Goal: Transaction & Acquisition: Purchase product/service

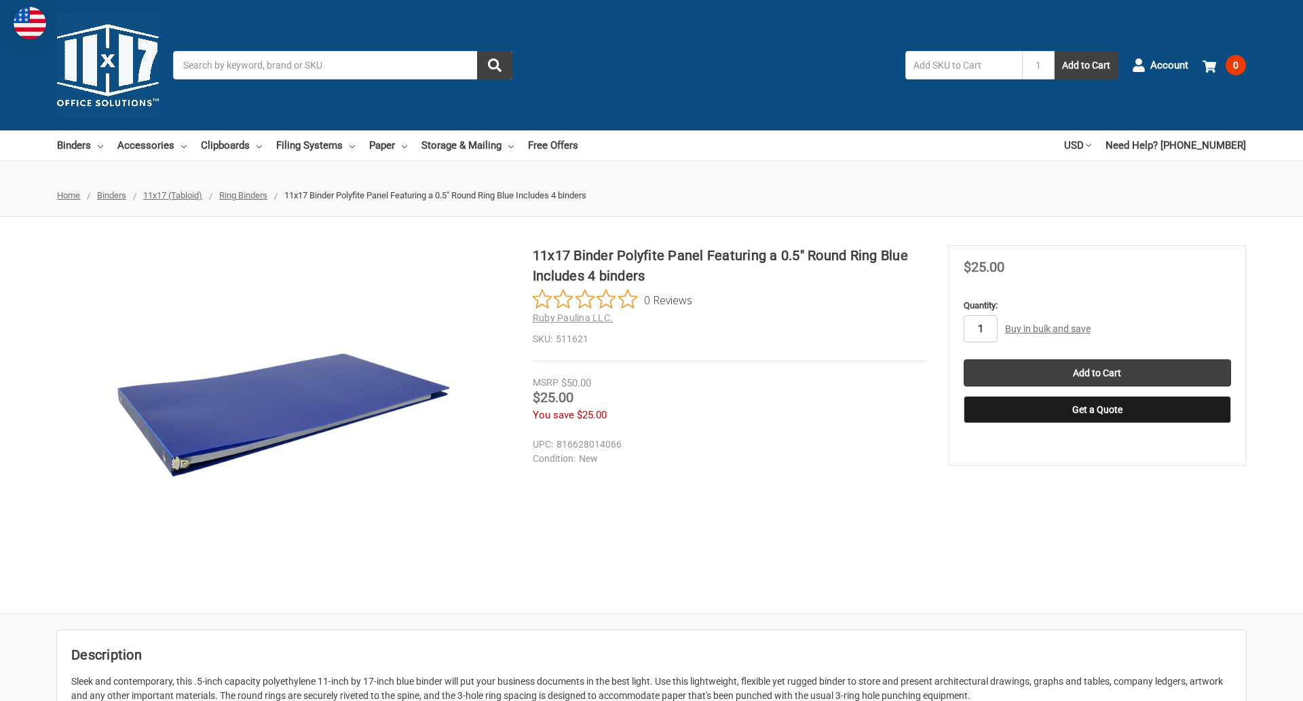
click at [980, 329] on input "1" at bounding box center [981, 328] width 34 height 27
type input "2"
click at [1097, 409] on button "Get a Quote" at bounding box center [1097, 409] width 267 height 27
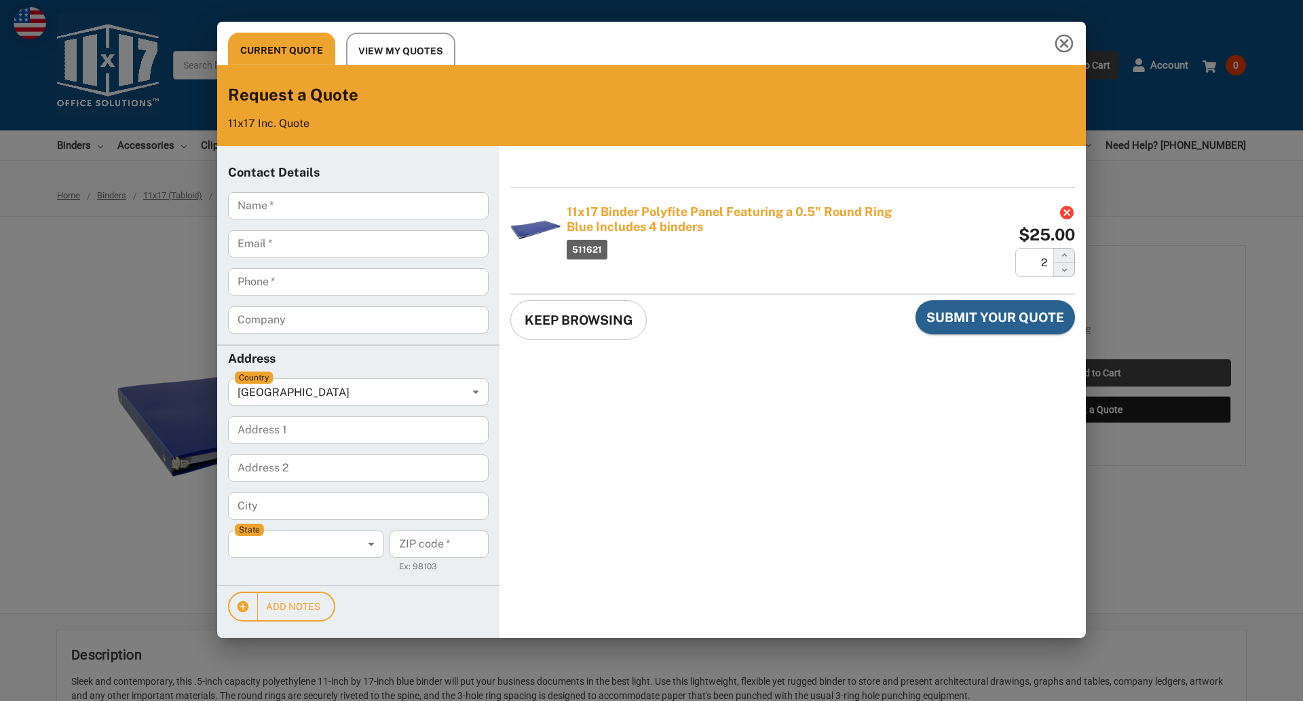
click at [1097, 373] on div "Current Quote View My Quotes Request a Quote 11x17 Inc. Quote Contact Details N…" at bounding box center [651, 350] width 1303 height 701
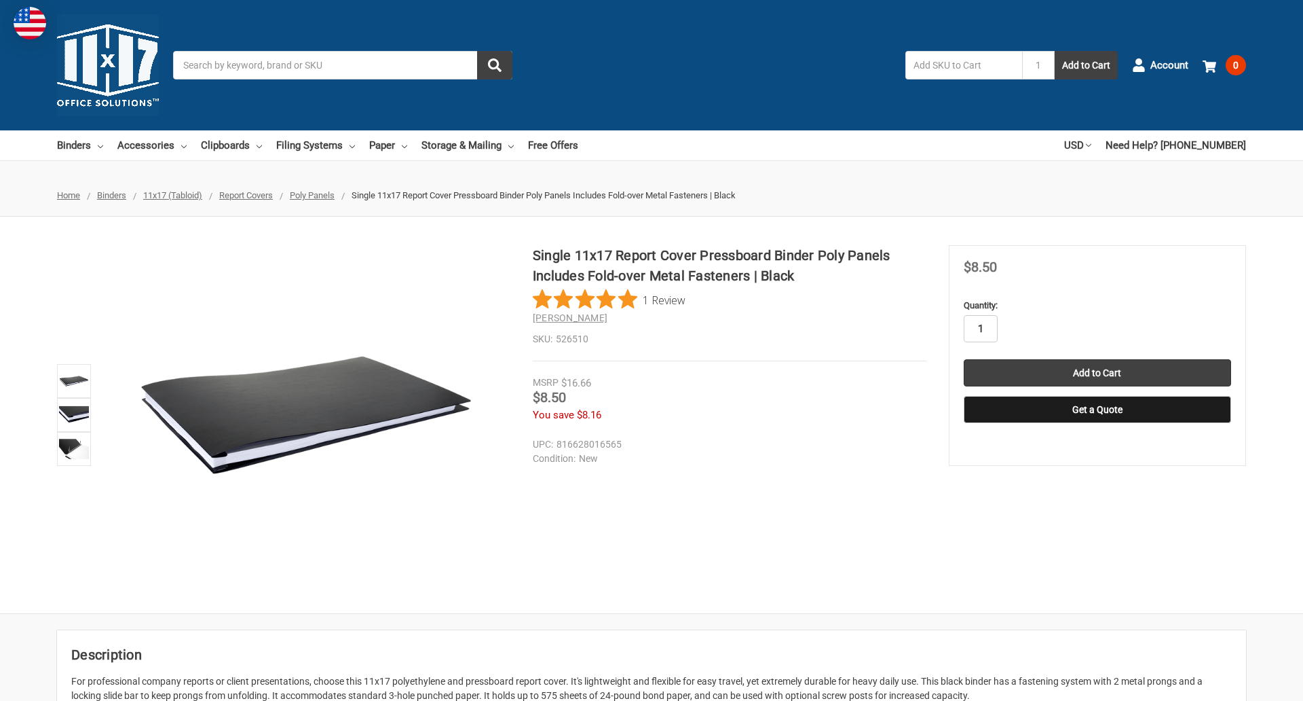
click at [980, 329] on input "1" at bounding box center [981, 328] width 34 height 27
type input "5"
click at [1097, 409] on button "Get a Quote" at bounding box center [1097, 409] width 267 height 27
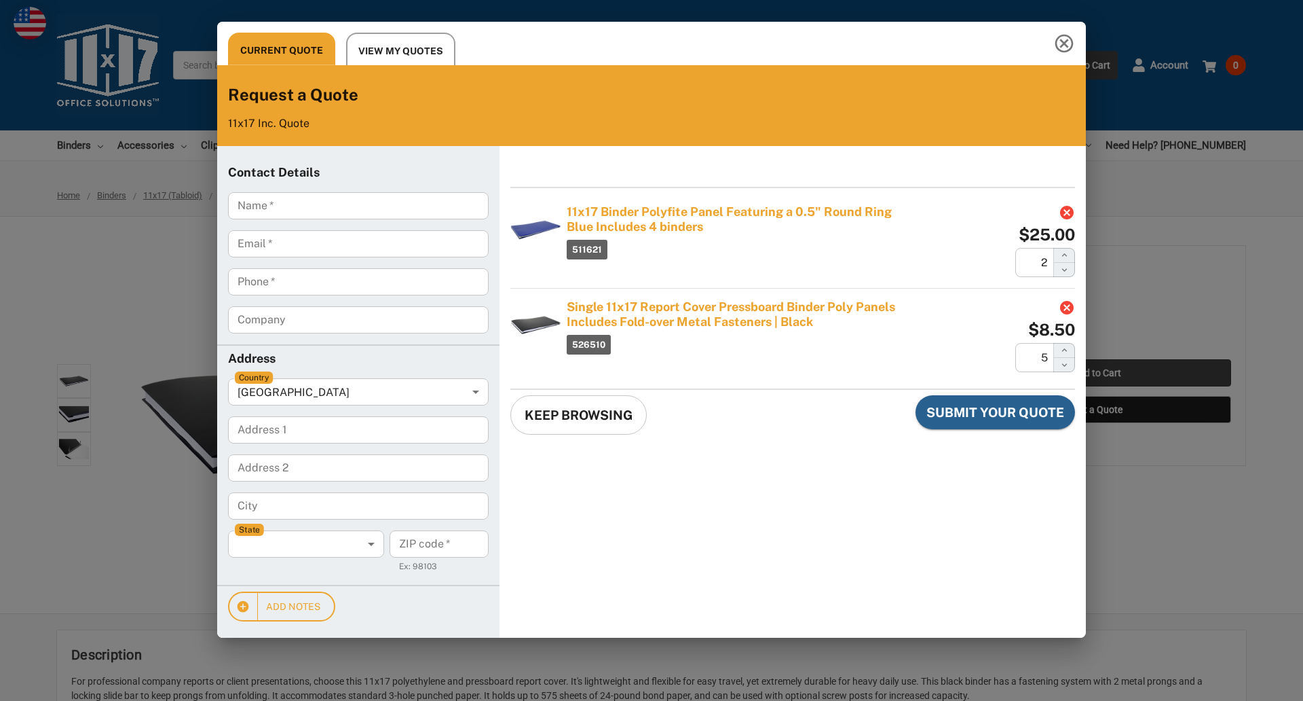
click at [1097, 373] on div "Current Quote View My Quotes Request a Quote 11x17 Inc. Quote Contact Details N…" at bounding box center [651, 350] width 1303 height 701
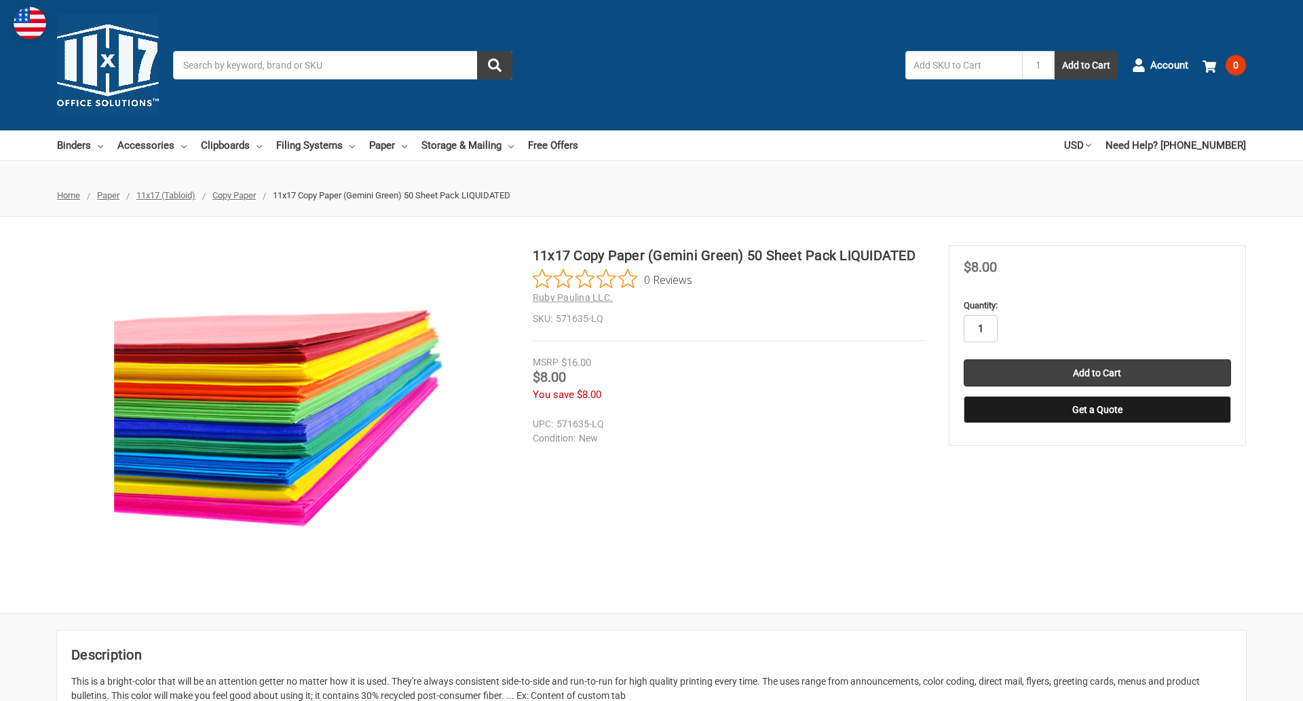
click at [980, 329] on input "1" at bounding box center [981, 328] width 34 height 27
click at [1097, 409] on button "Get a Quote" at bounding box center [1097, 409] width 267 height 27
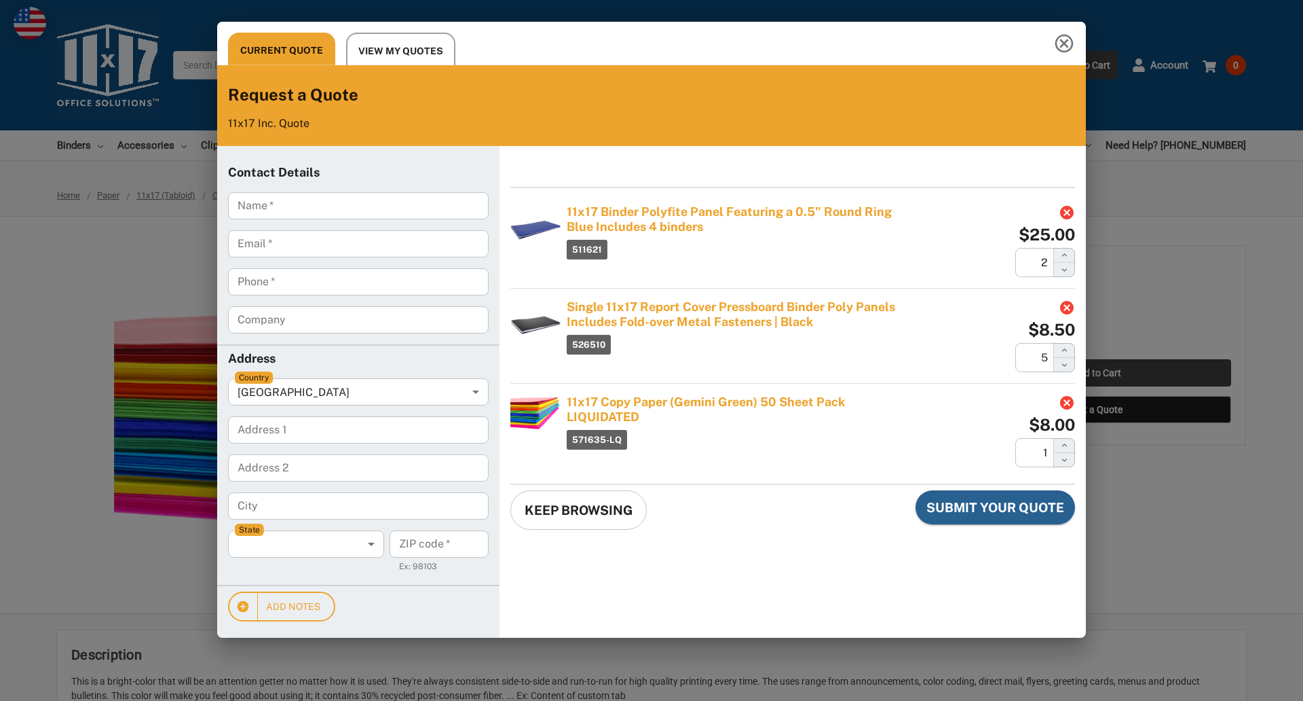
click at [1097, 373] on div "Current Quote View My Quotes Request a Quote 11x17 Inc. Quote Contact Details N…" at bounding box center [651, 350] width 1303 height 701
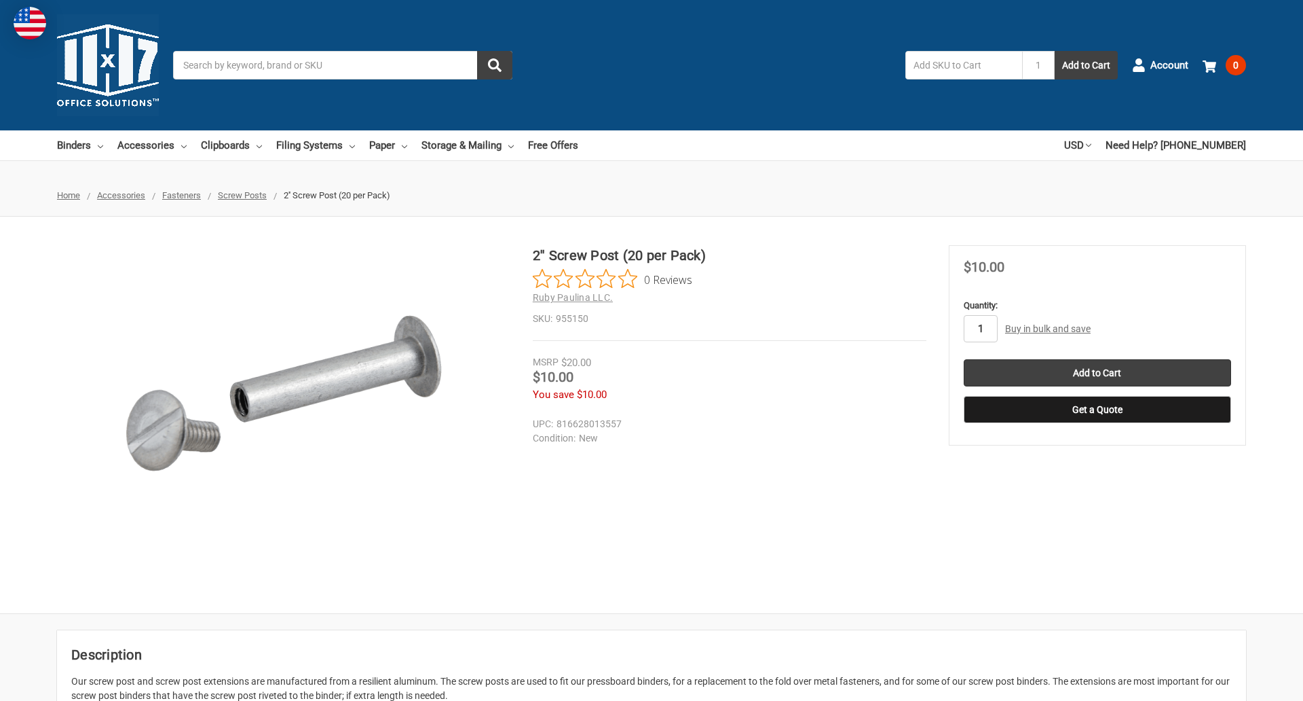
click at [980, 329] on input "1" at bounding box center [981, 328] width 34 height 27
type input "2"
click at [1097, 409] on button "Get a Quote" at bounding box center [1097, 409] width 267 height 27
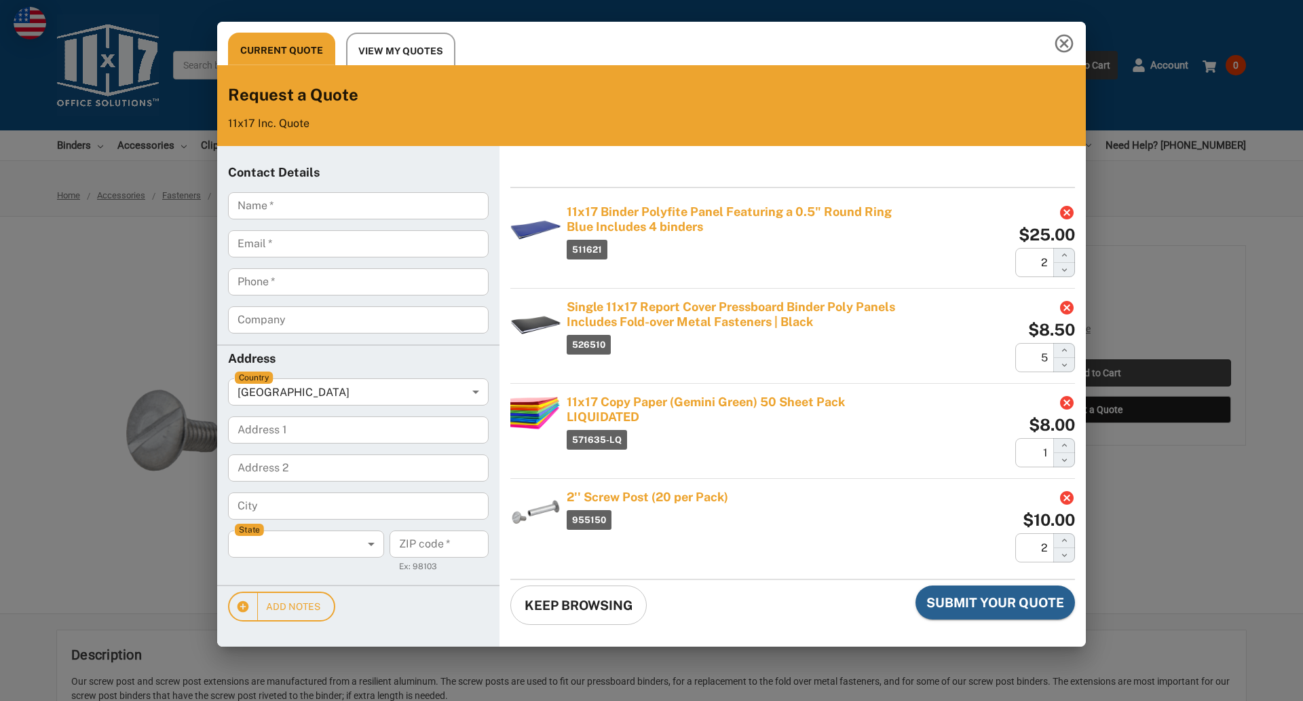
click at [1097, 373] on div "Current Quote View My Quotes Request a Quote 11x17 Inc. Quote Contact Details N…" at bounding box center [651, 350] width 1303 height 701
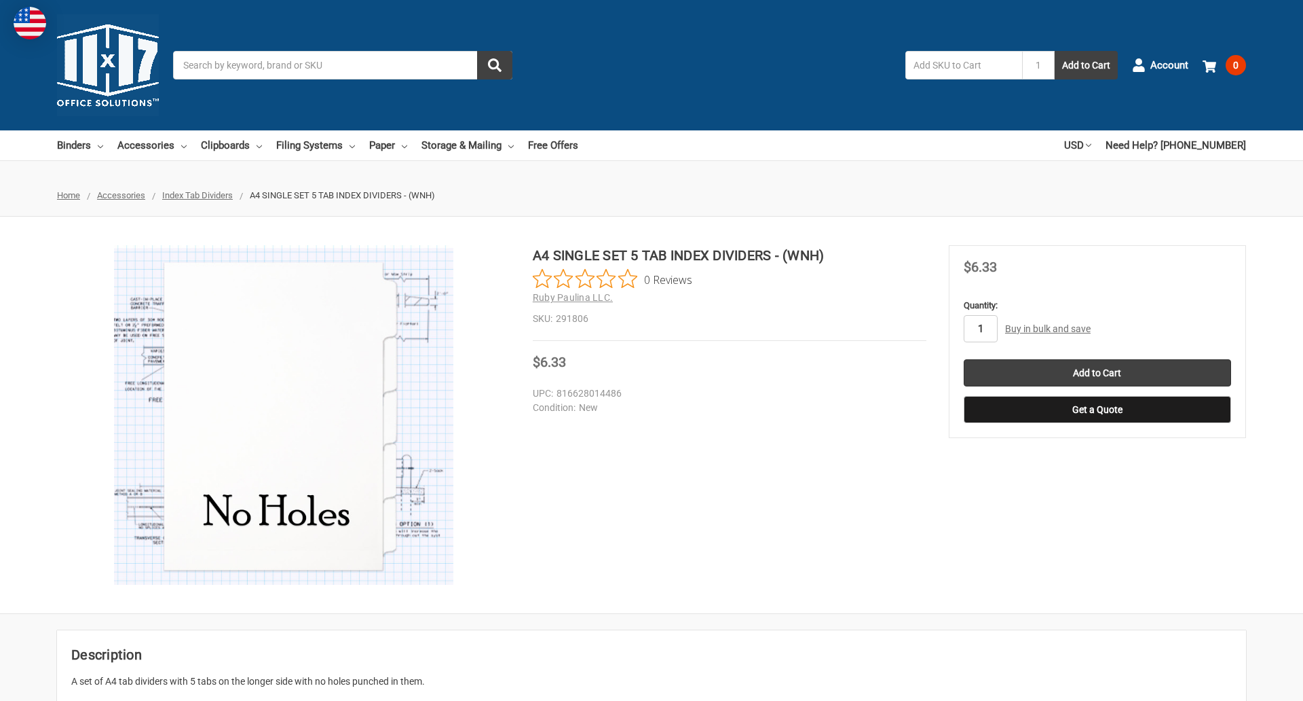
click at [980, 329] on input "1" at bounding box center [981, 328] width 34 height 27
type input "3"
click at [1097, 409] on button "Get a Quote" at bounding box center [1097, 409] width 267 height 27
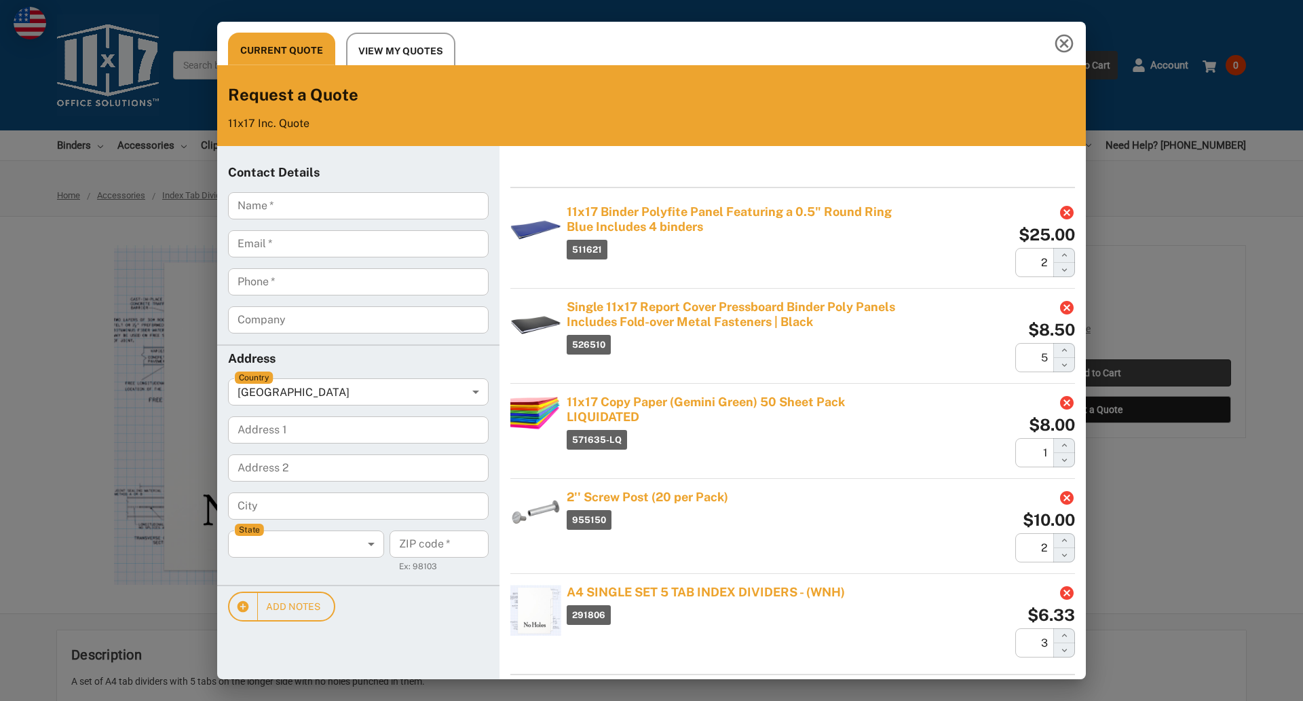
click at [1097, 373] on div "Current Quote View My Quotes Request a Quote 11x17 Inc. Quote Contact Details N…" at bounding box center [651, 350] width 1303 height 701
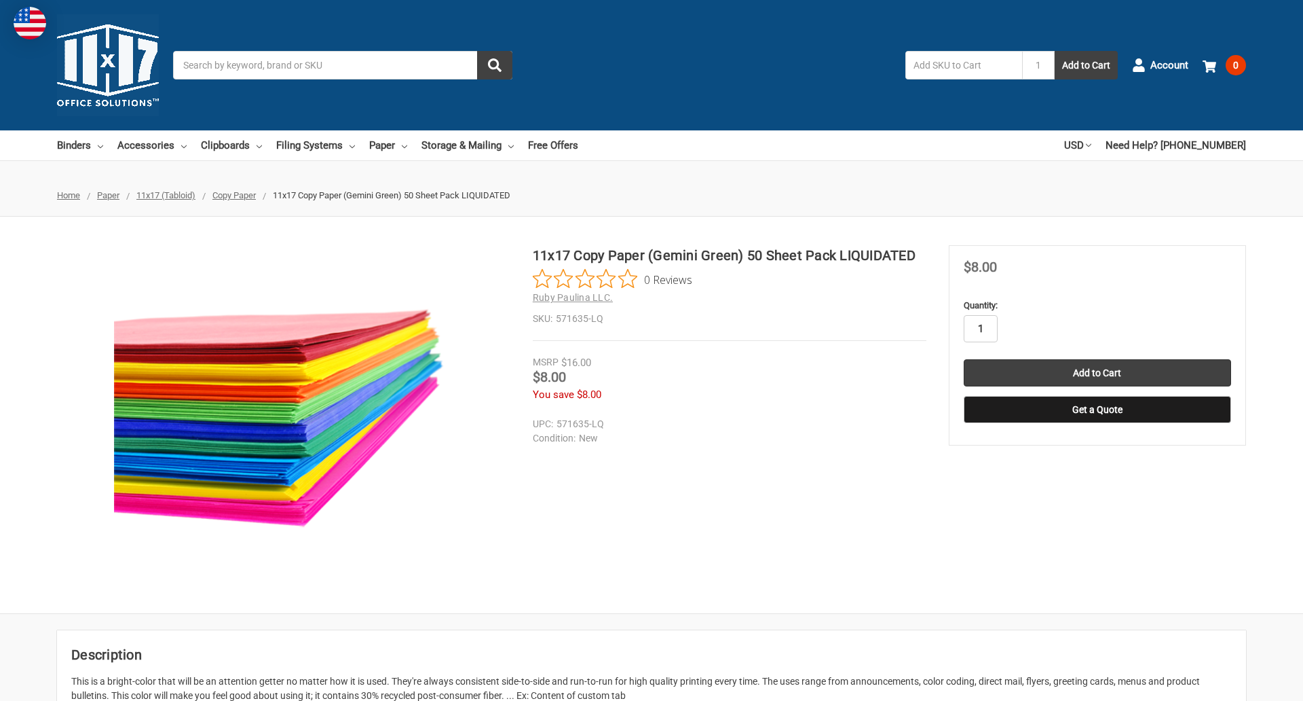
click at [980, 329] on input "1" at bounding box center [981, 328] width 34 height 27
type input "4"
click at [1097, 409] on button "Get a Quote" at bounding box center [1097, 409] width 267 height 27
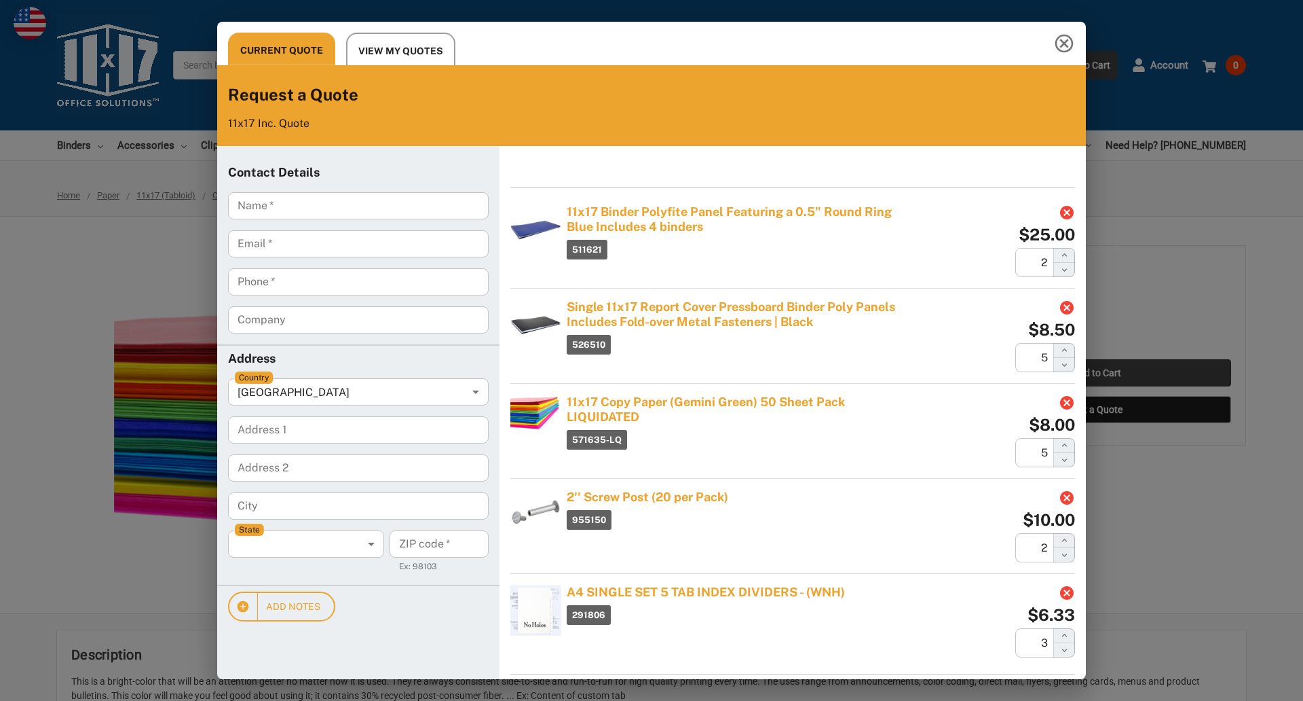
click at [1097, 373] on div "Current Quote View My Quotes Request a Quote 11x17 Inc. Quote Contact Details N…" at bounding box center [651, 350] width 1303 height 701
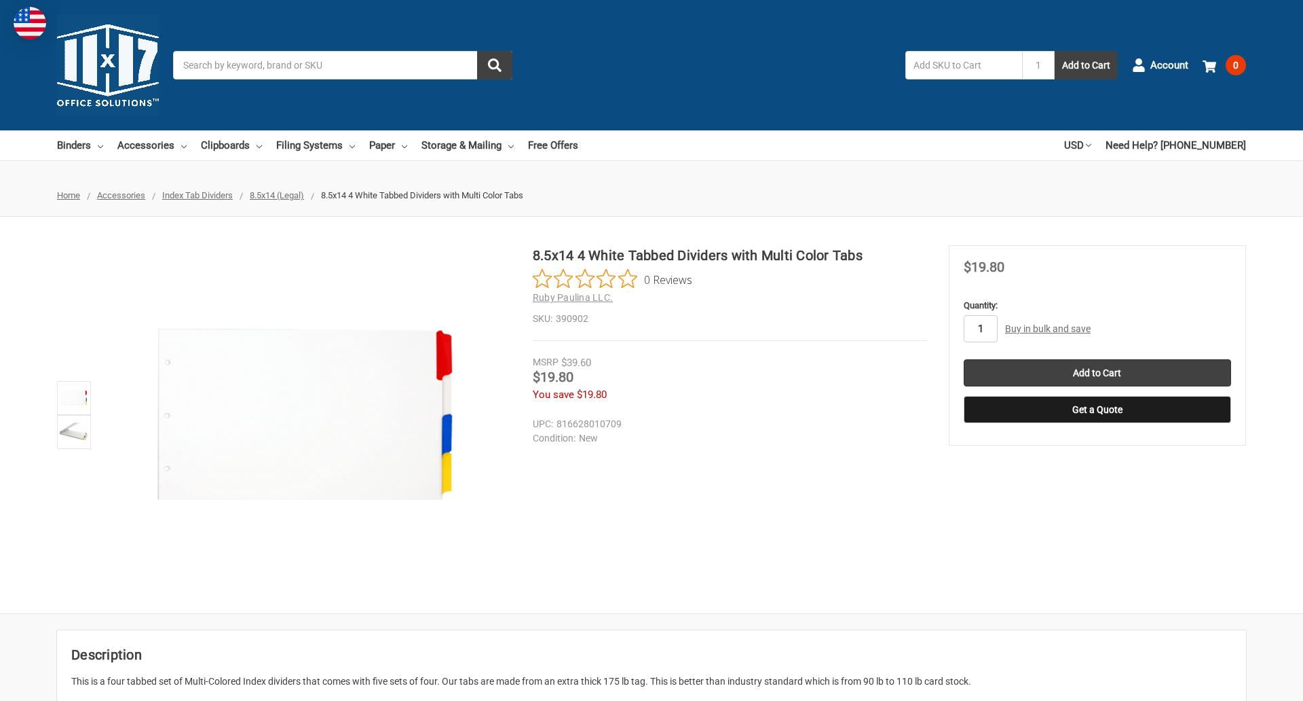
click at [980, 329] on input "1" at bounding box center [981, 328] width 34 height 27
type input "5"
click at [1097, 409] on button "Get a Quote" at bounding box center [1097, 409] width 267 height 27
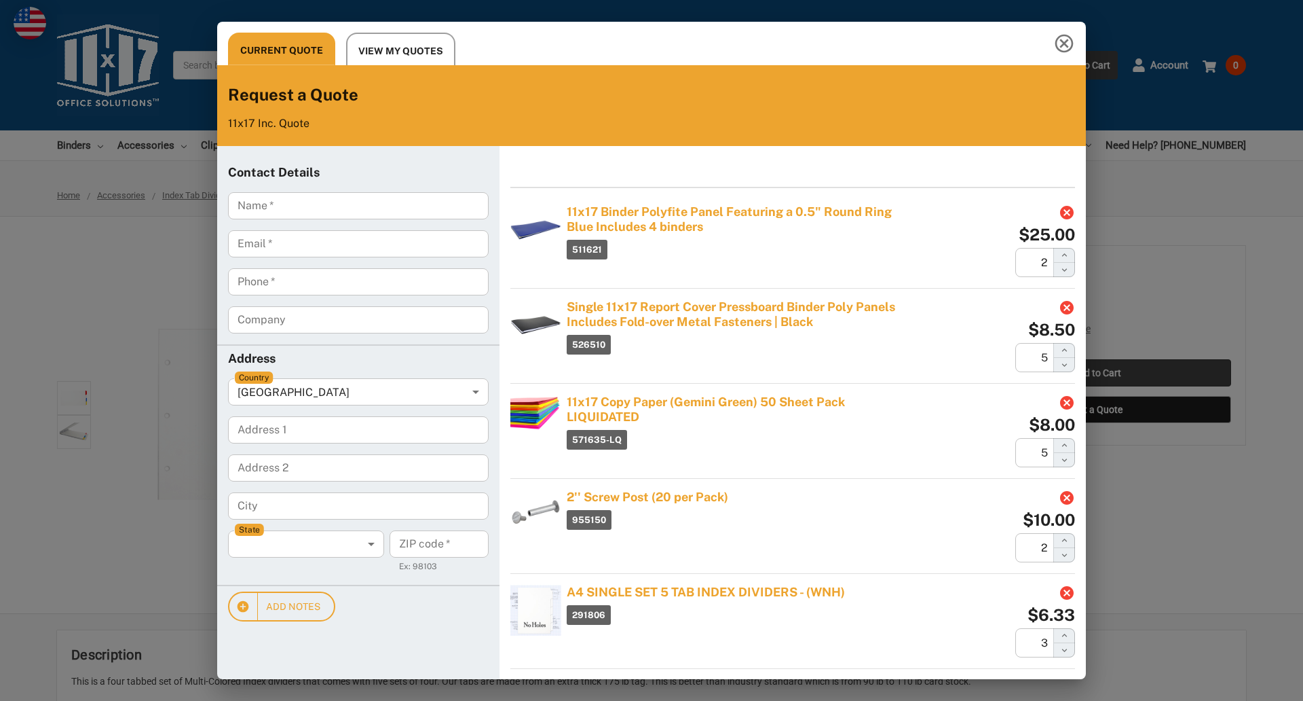
click at [1097, 373] on div "Current Quote View My Quotes Request a Quote 11x17 Inc. Quote Contact Details N…" at bounding box center [651, 350] width 1303 height 701
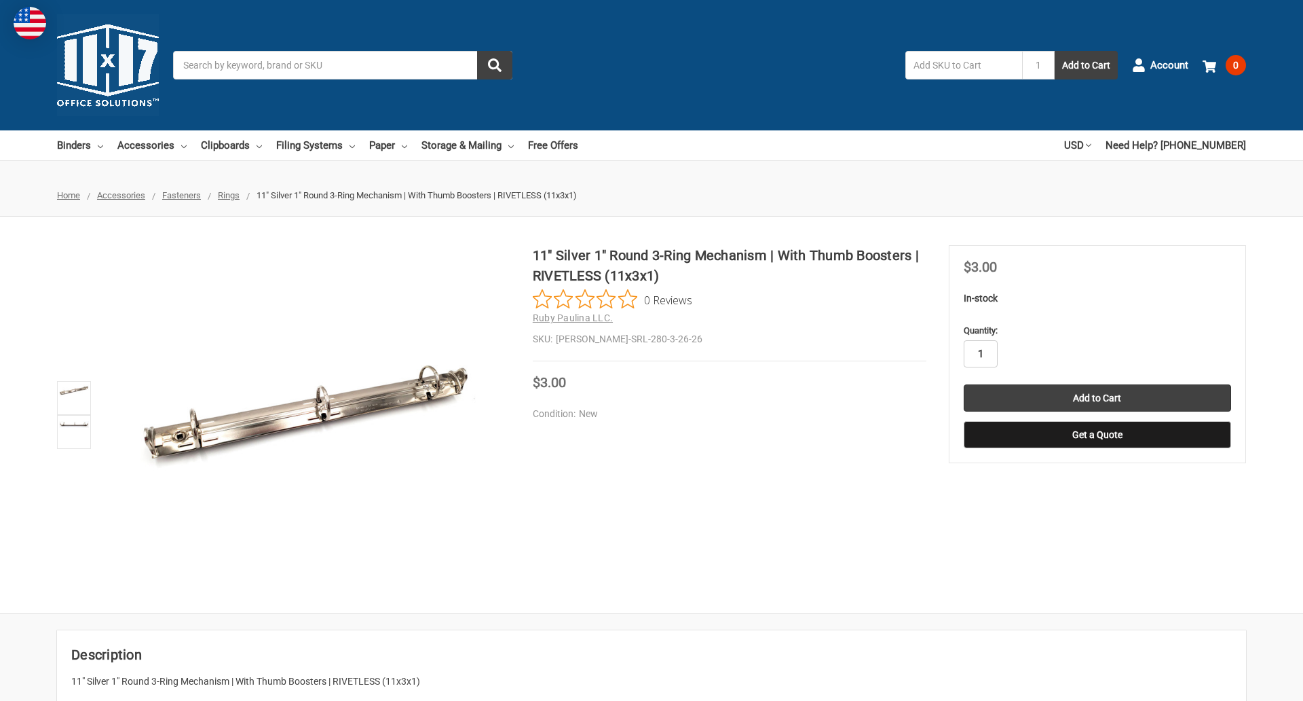
click at [980, 354] on input "1" at bounding box center [981, 353] width 34 height 27
type input "5"
click at [1097, 434] on button "Get a Quote" at bounding box center [1097, 434] width 267 height 27
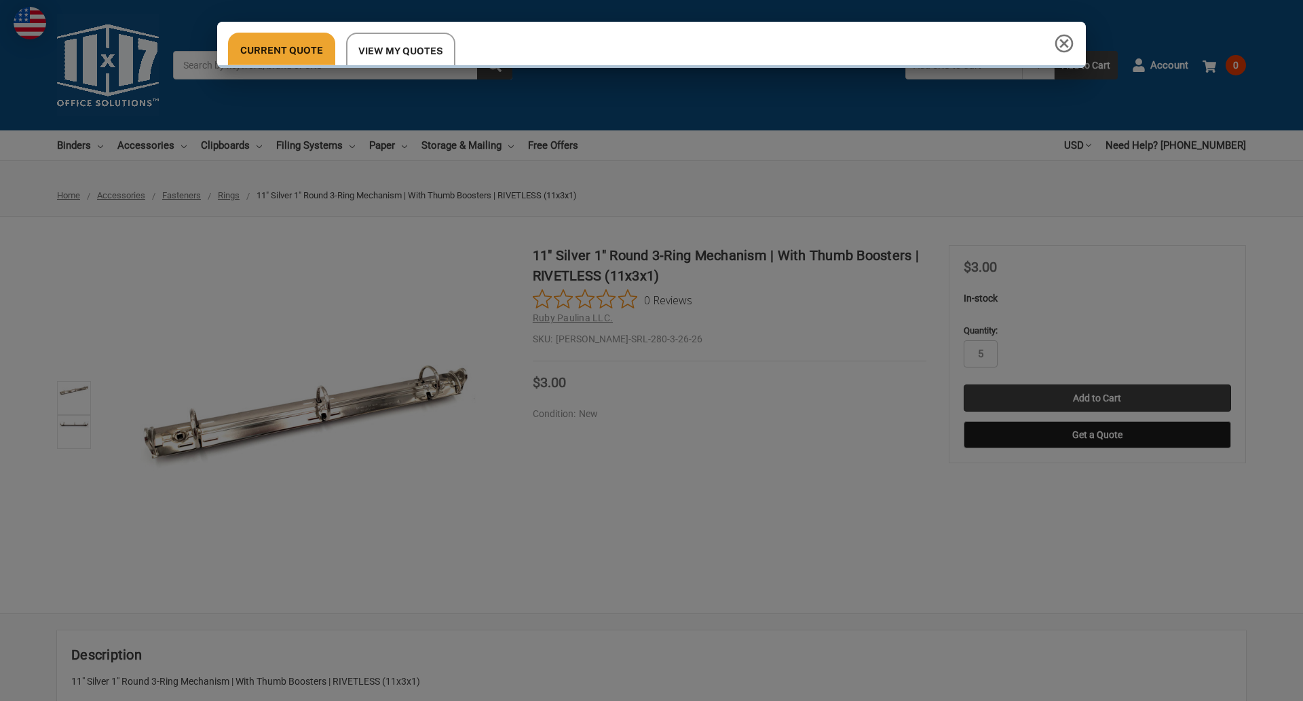
click at [1097, 398] on div "Current Quote View My Quotes Request a Quote 11x17 Inc. Quote Contact Details N…" at bounding box center [651, 350] width 1303 height 701
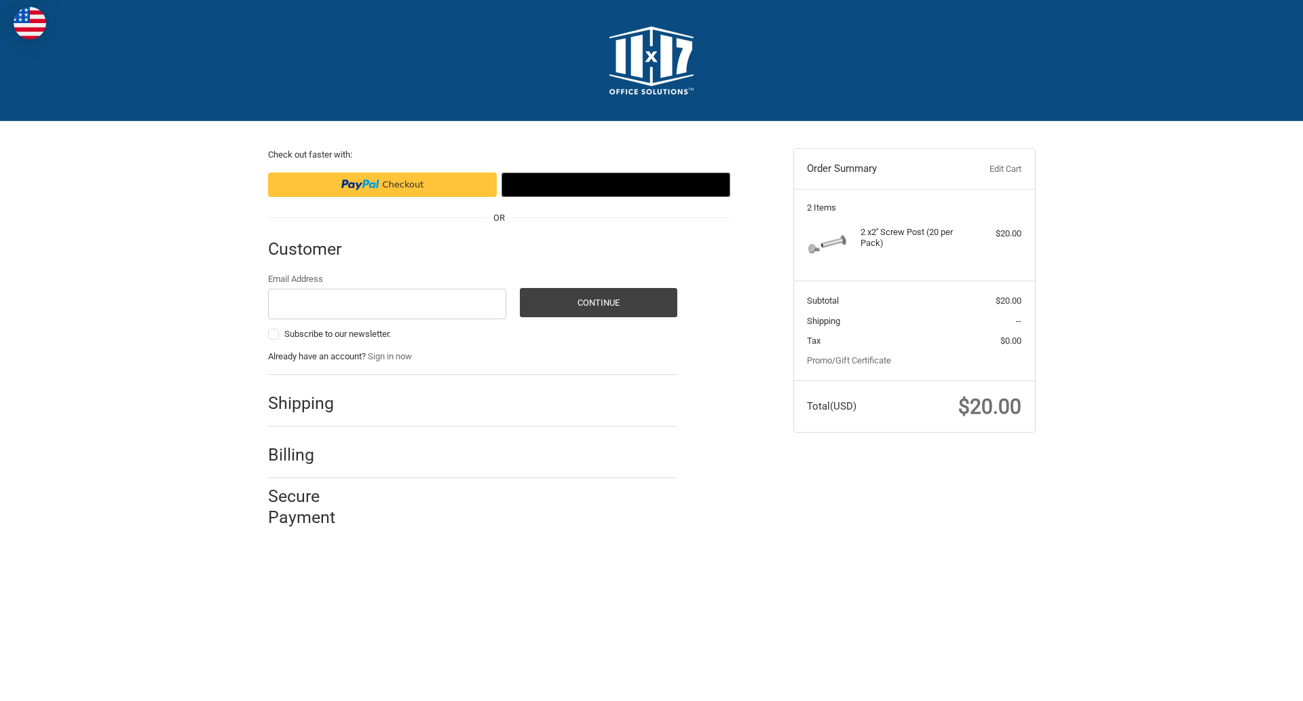
click at [387, 303] on input "Email Address" at bounding box center [387, 303] width 239 height 31
type input "[EMAIL_ADDRESS][DOMAIN_NAME]"
click at [598, 302] on button "Continue" at bounding box center [598, 302] width 157 height 29
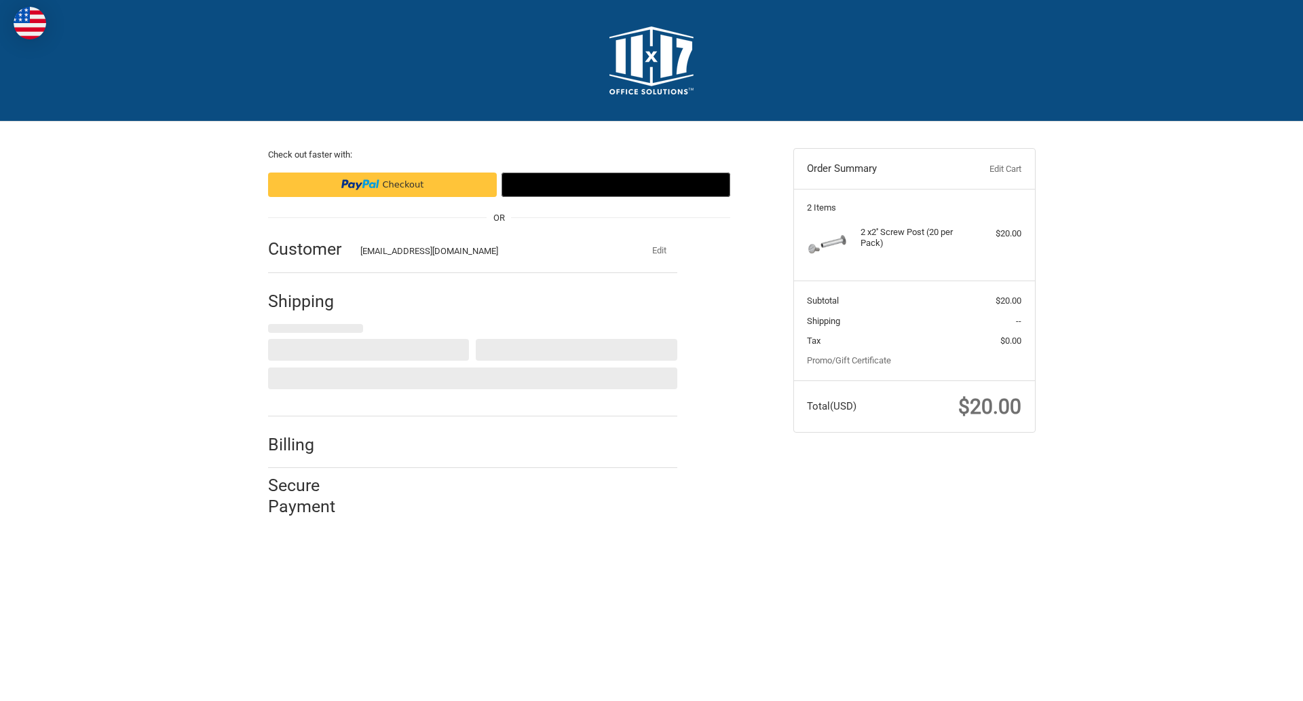
select select "US"
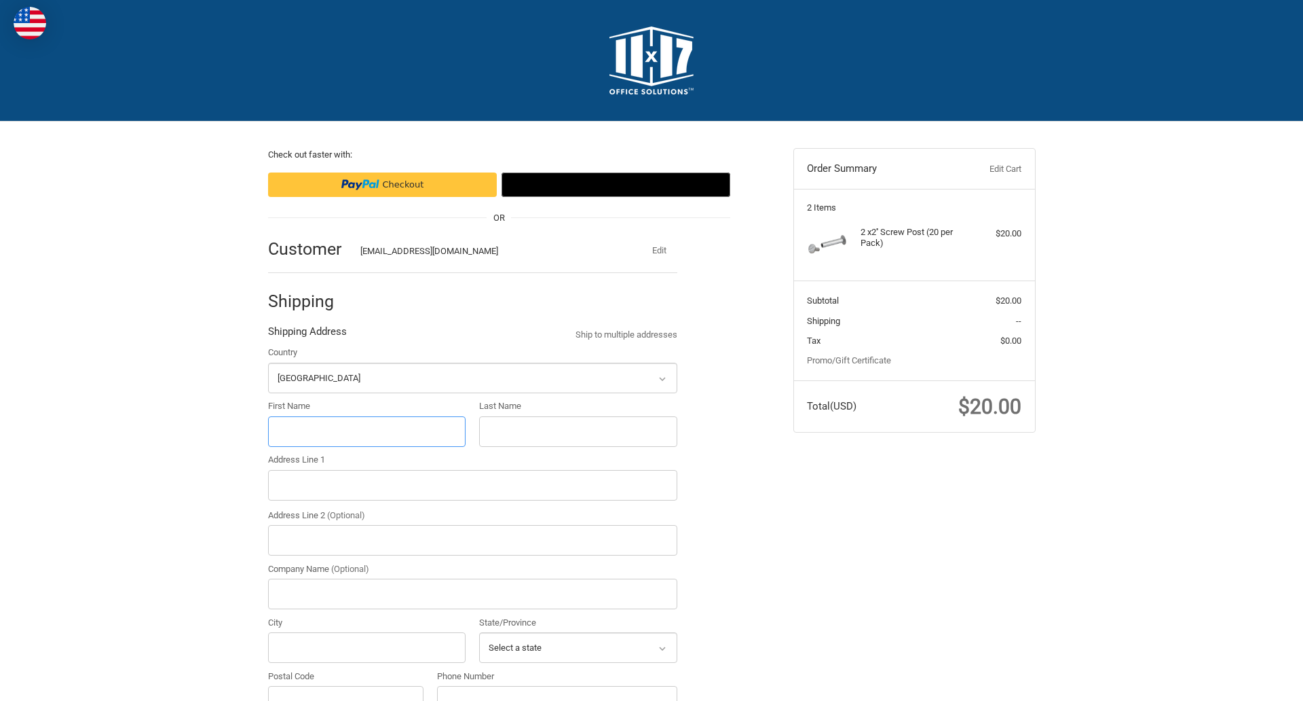
click at [367, 431] on input "First Name" at bounding box center [367, 431] width 198 height 31
type input "reflectiz"
click at [578, 431] on input "Last Name" at bounding box center [578, 431] width 198 height 31
type input "bigcommerce"
click at [346, 686] on input "Postal Code" at bounding box center [346, 701] width 156 height 31
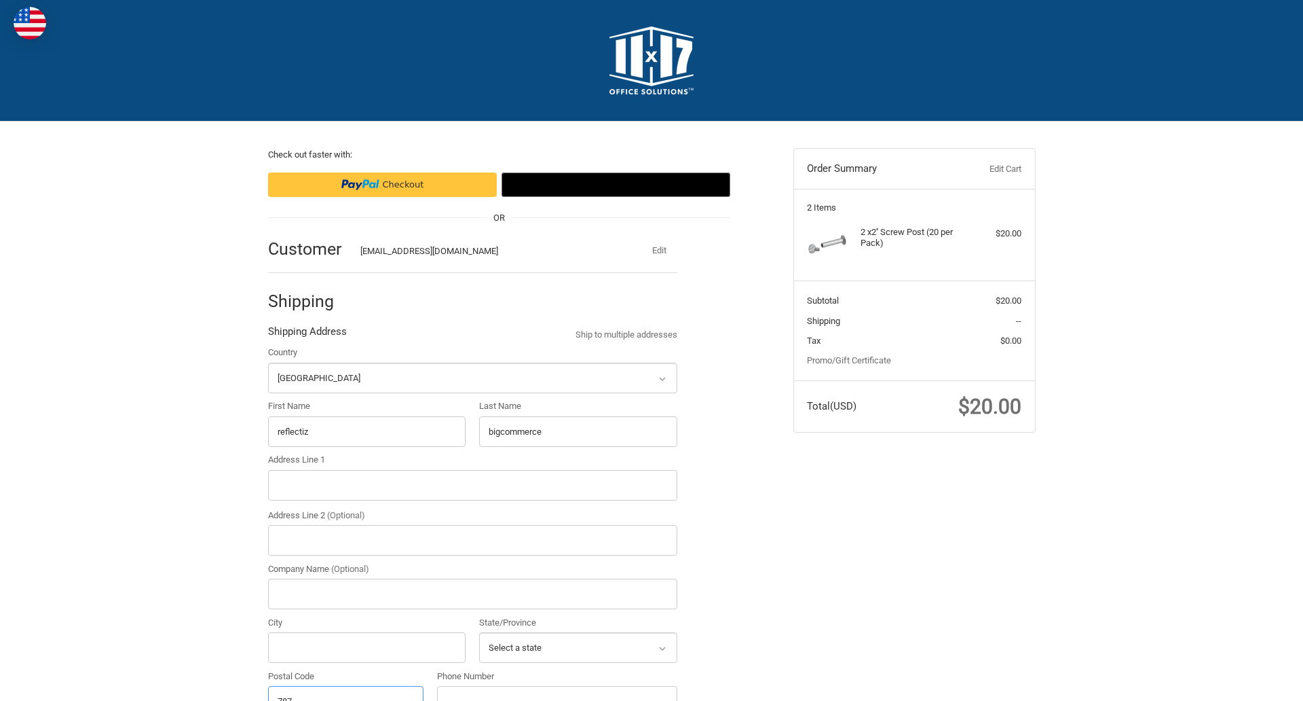
scroll to position [15, 0]
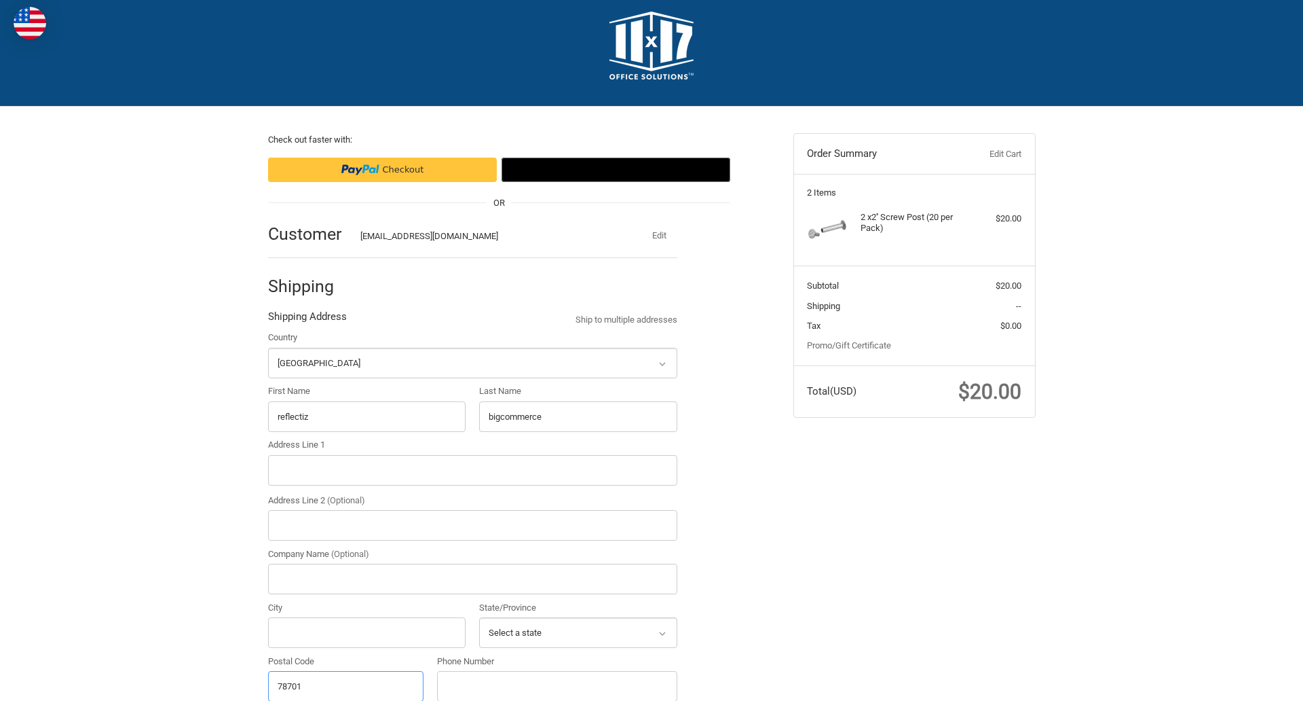
click at [346, 685] on input "78701" at bounding box center [346, 686] width 156 height 31
type input "78701"
click at [472, 470] on input "Address Line 1" at bounding box center [472, 470] width 409 height 31
type input "[STREET_ADDRESS]"
click at [307, 320] on legend "Shipping Address" at bounding box center [307, 320] width 79 height 22
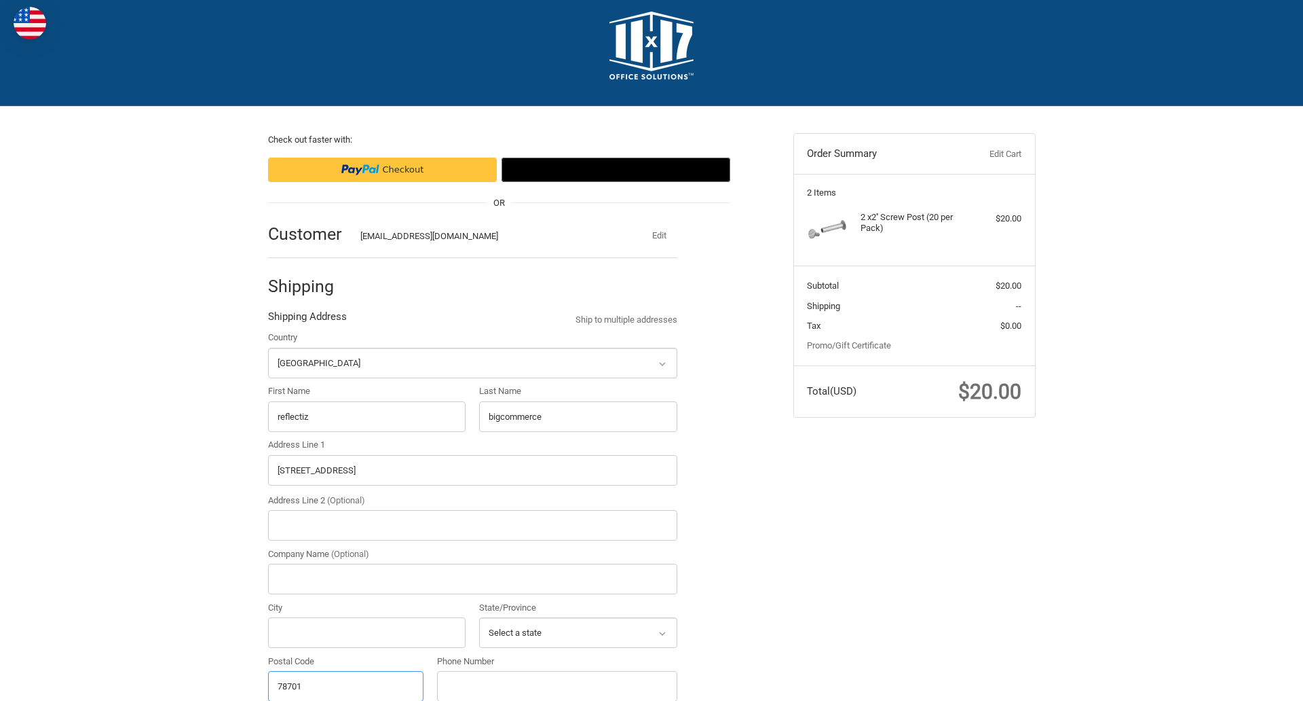
click at [346, 685] on input "78701" at bounding box center [346, 686] width 156 height 31
type input "78701"
select select "TX"
click at [472, 525] on input "Address Line 2 (Optional)" at bounding box center [472, 525] width 409 height 31
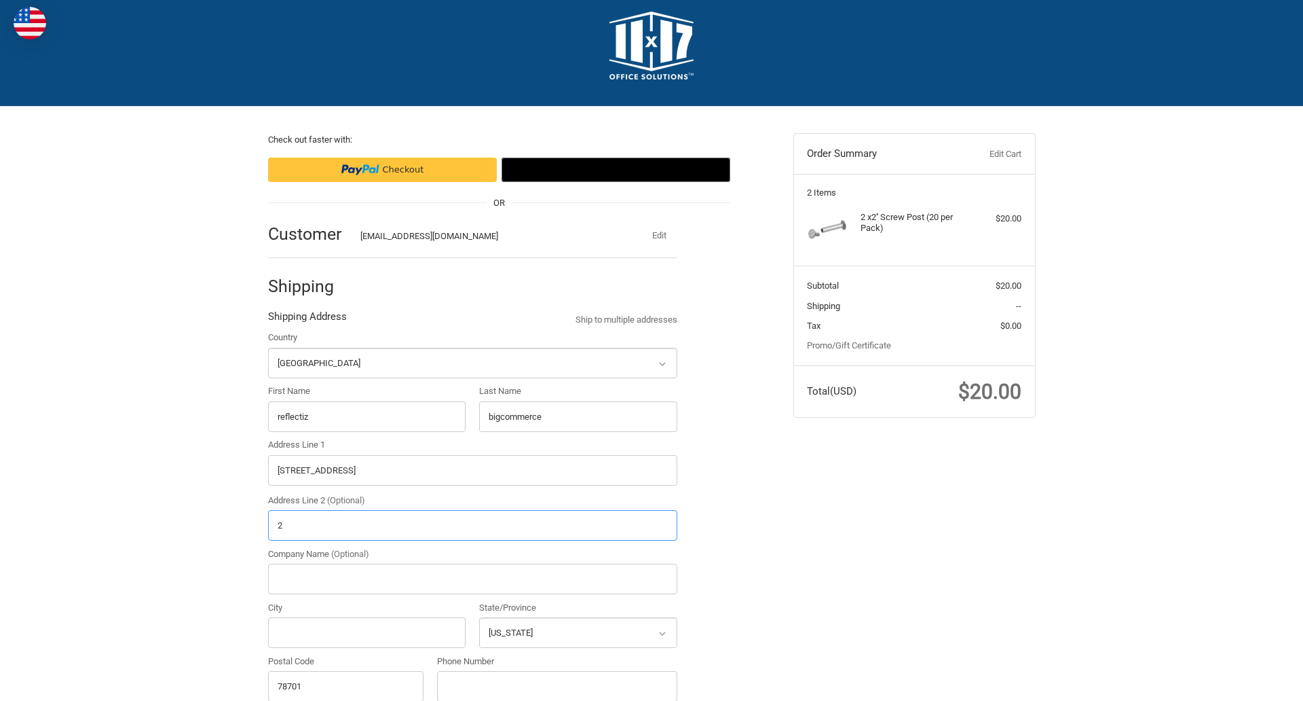
type input "2"
click at [367, 632] on input "City" at bounding box center [367, 632] width 198 height 31
click at [367, 632] on input "Austin" at bounding box center [367, 632] width 198 height 31
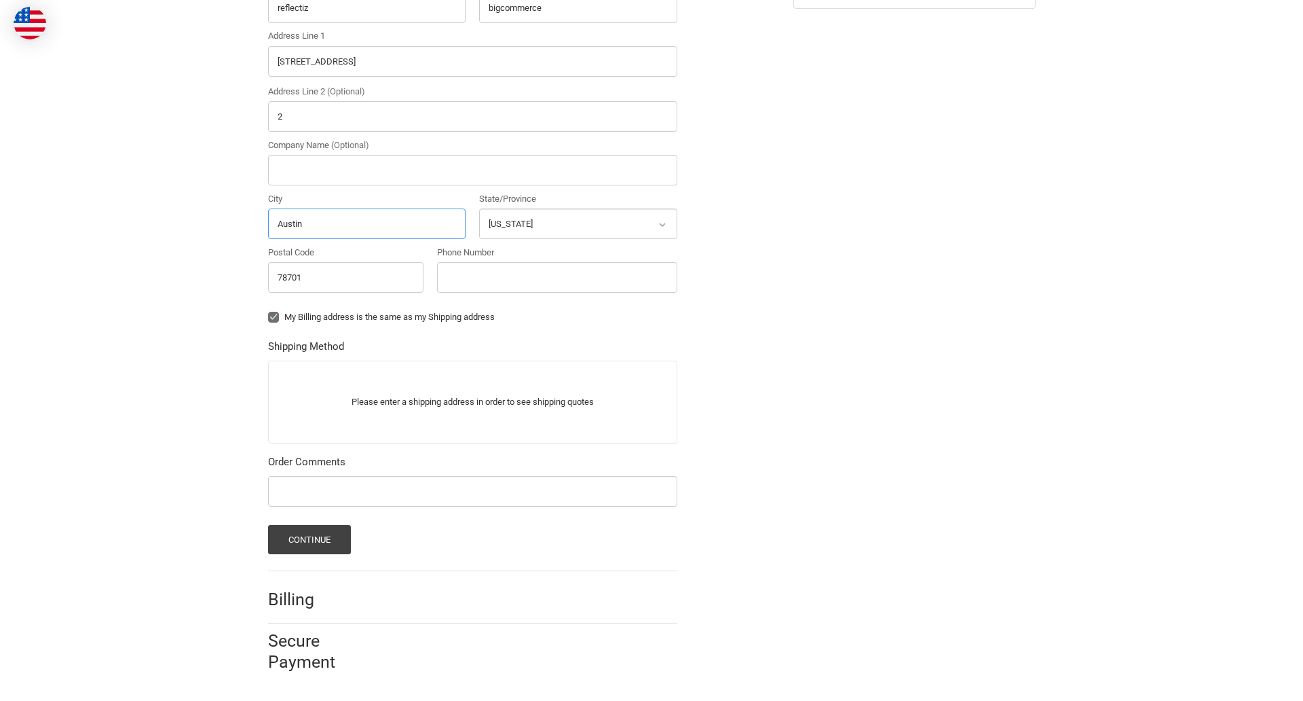
type input "Austin"
click at [557, 277] on input "Phone Number" at bounding box center [557, 277] width 240 height 31
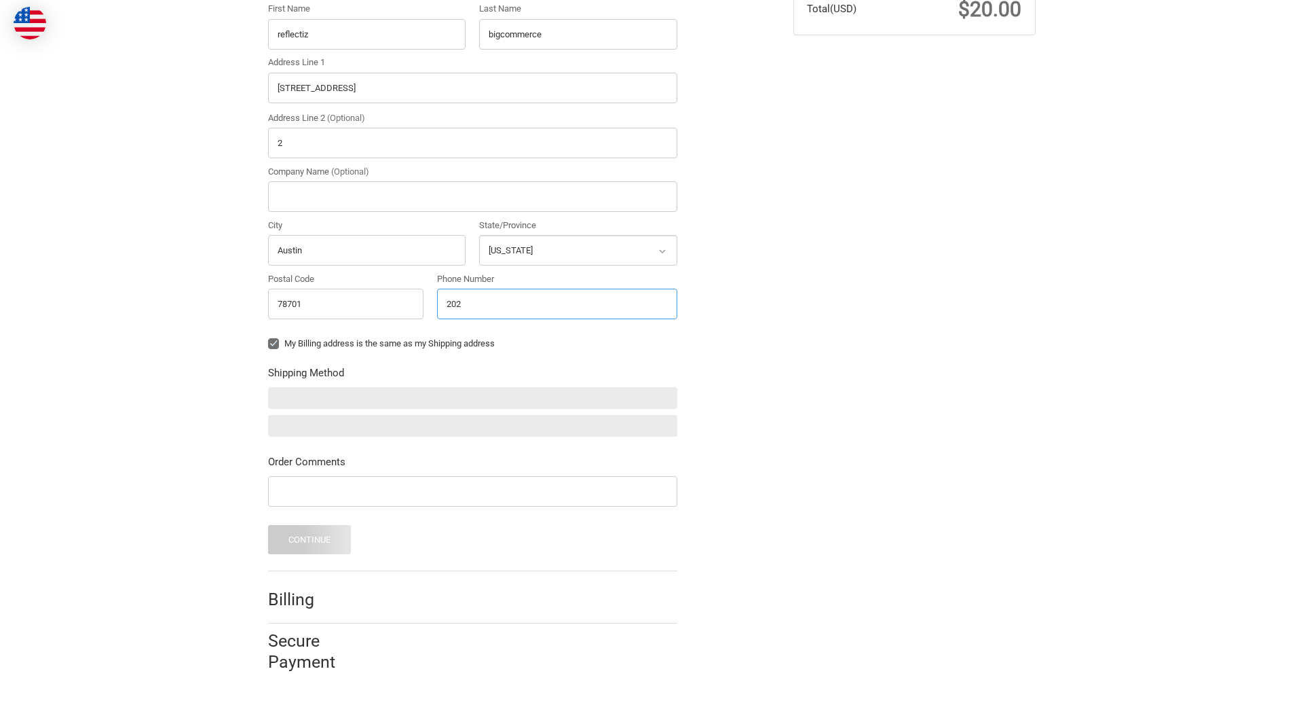
scroll to position [397, 0]
type input "2025550150"
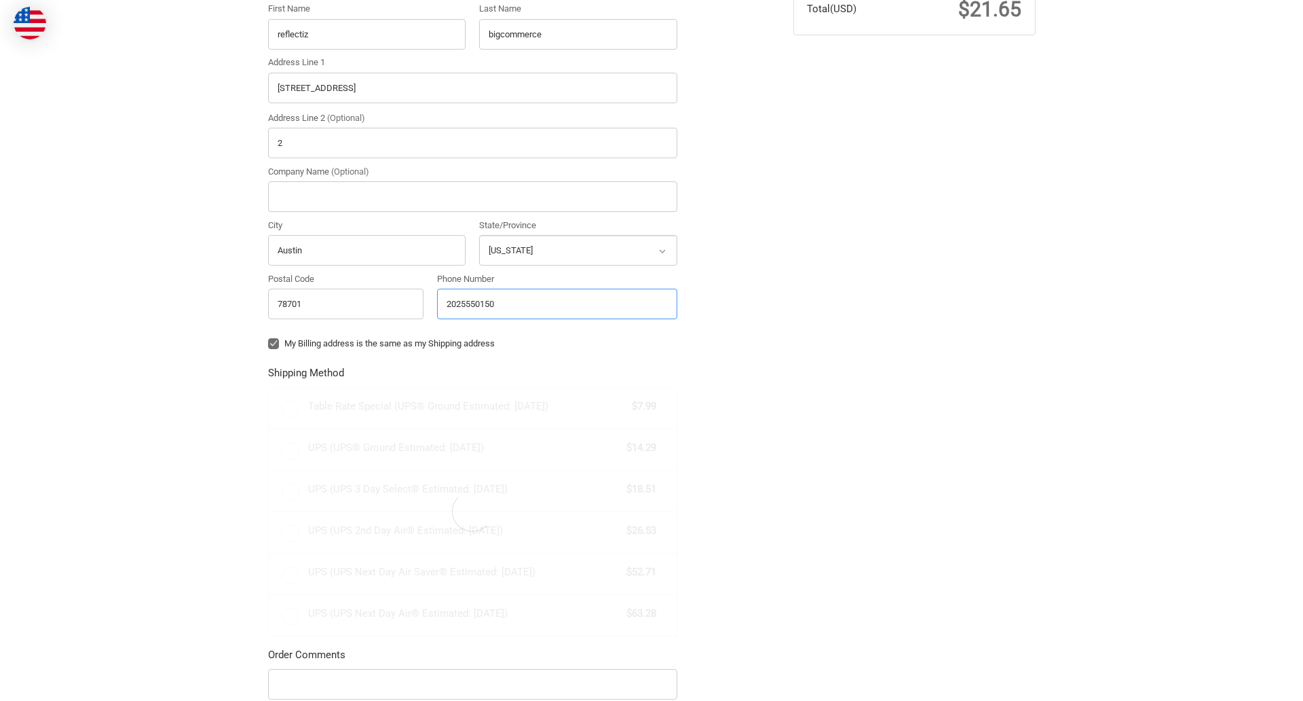
scroll to position [424, 0]
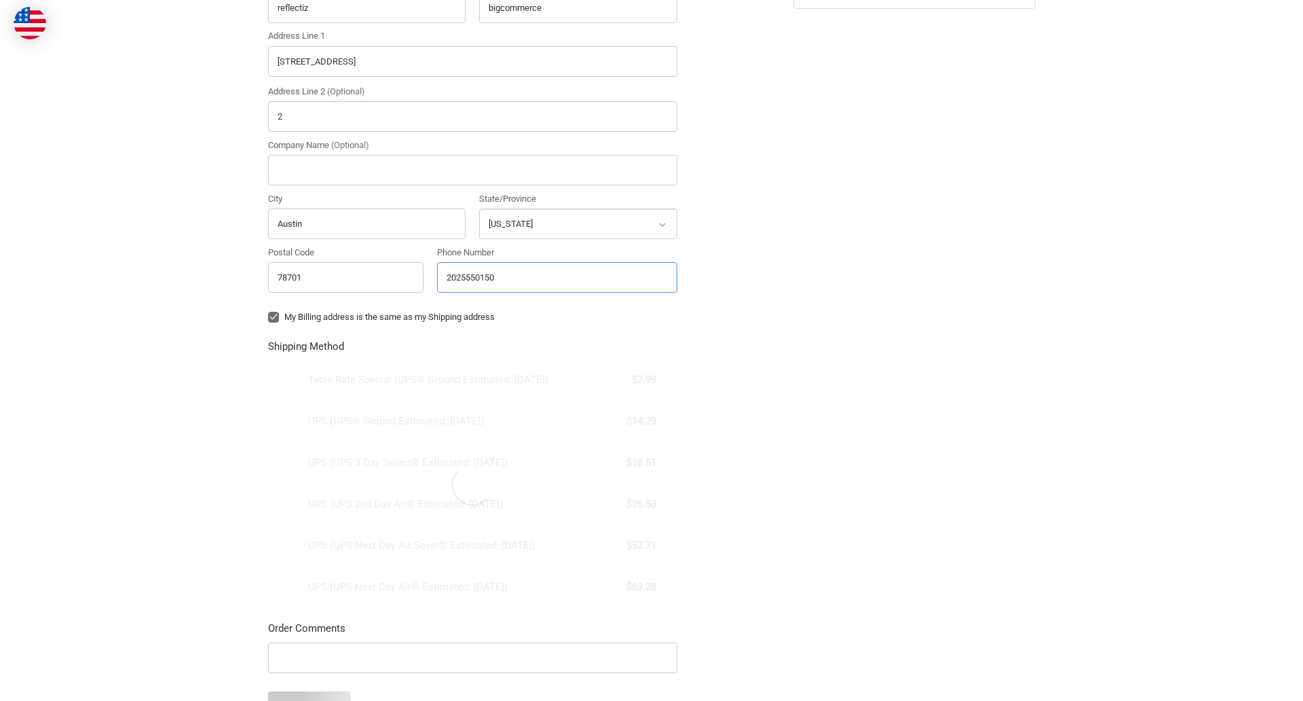
radio input "true"
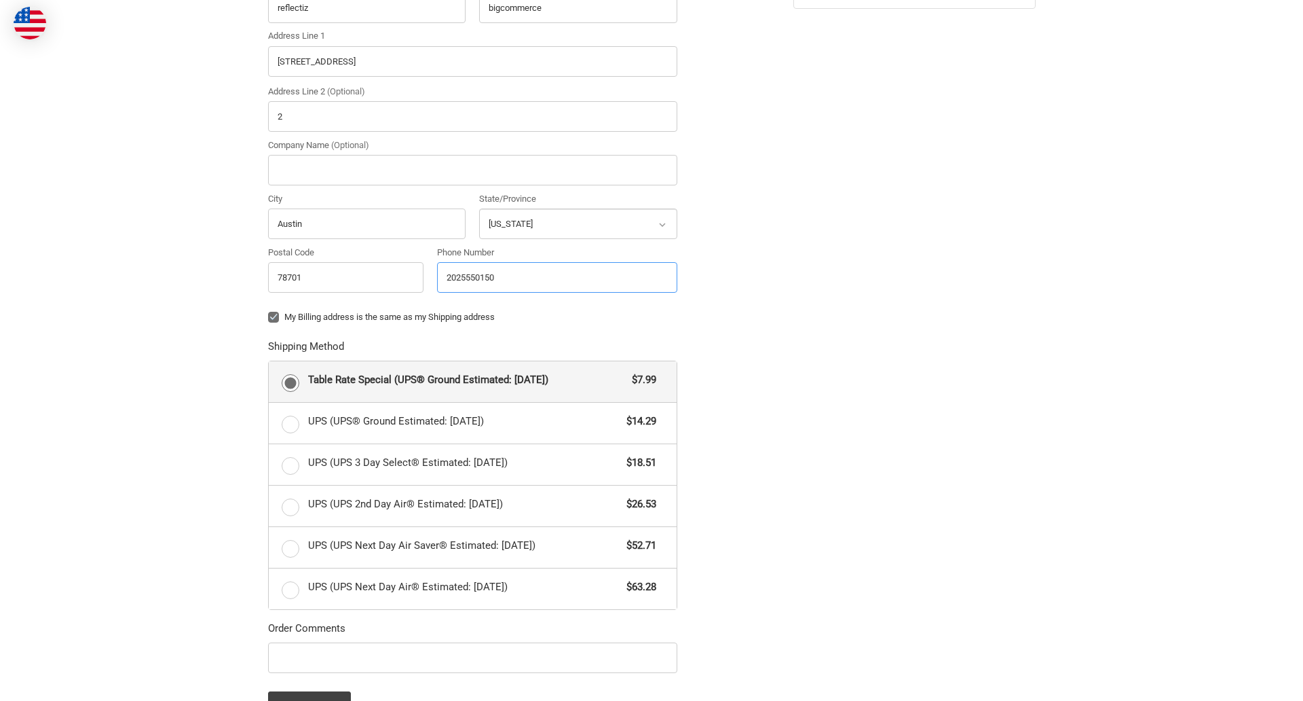
type input "2025550150"
click at [472, 170] on input "Company Name (Optional)" at bounding box center [472, 170] width 409 height 31
type input "bigcommerce"
click at [268, 327] on form "Country Select a country [GEOGRAPHIC_DATA] [GEOGRAPHIC_DATA] [GEOGRAPHIC_DATA] …" at bounding box center [472, 321] width 409 height 798
click at [268, 675] on form "Country Select a country [GEOGRAPHIC_DATA] [GEOGRAPHIC_DATA] [GEOGRAPHIC_DATA] …" at bounding box center [472, 321] width 409 height 798
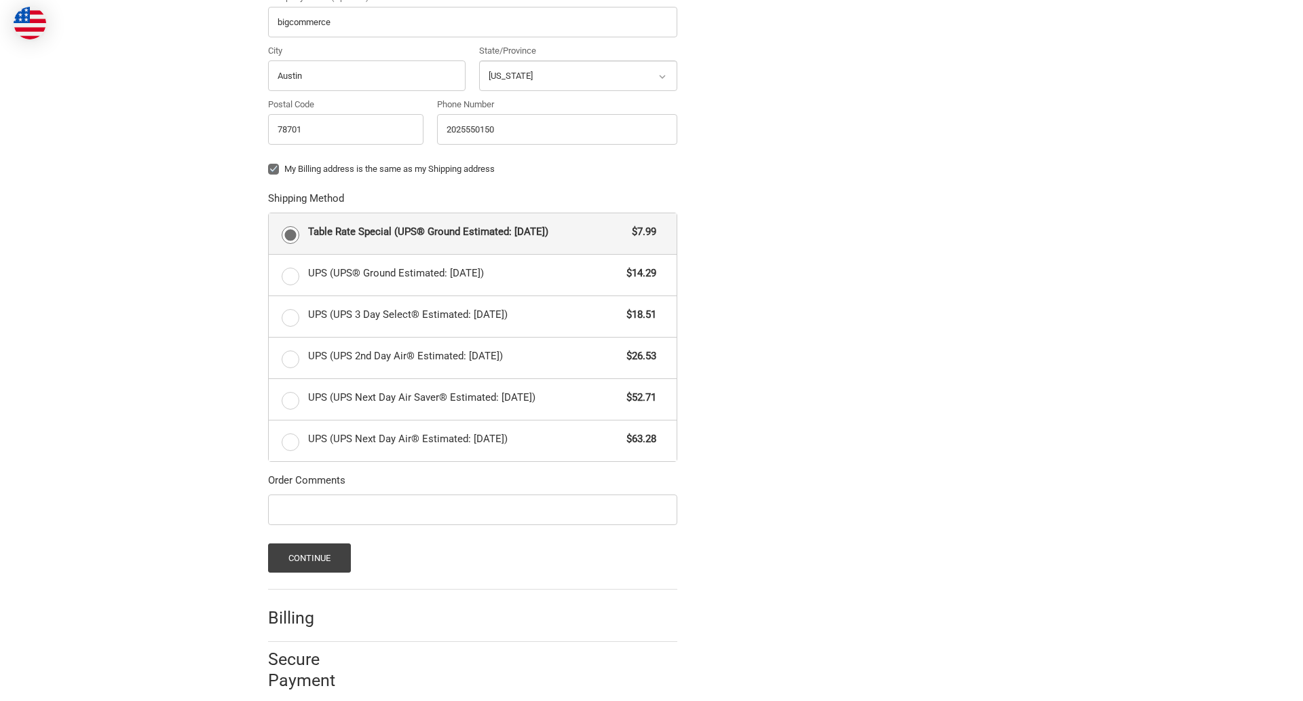
scroll to position [590, 0]
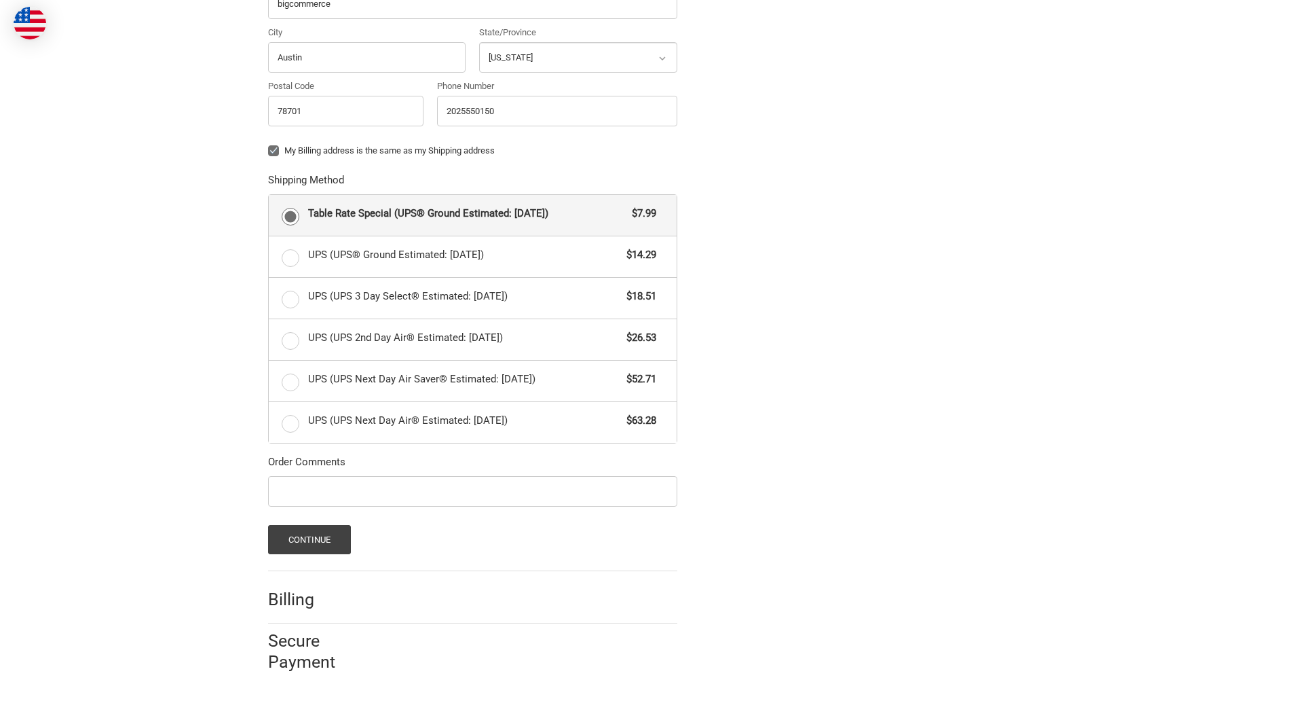
click at [472, 214] on span "Table Rate Special (UPS® Ground Estimated: [DATE])" at bounding box center [467, 214] width 318 height 16
click at [269, 195] on input "Table Rate Special (UPS® Ground Estimated: [DATE]) $7.99" at bounding box center [269, 195] width 1 height 1
click at [309, 539] on button "Continue" at bounding box center [309, 539] width 83 height 29
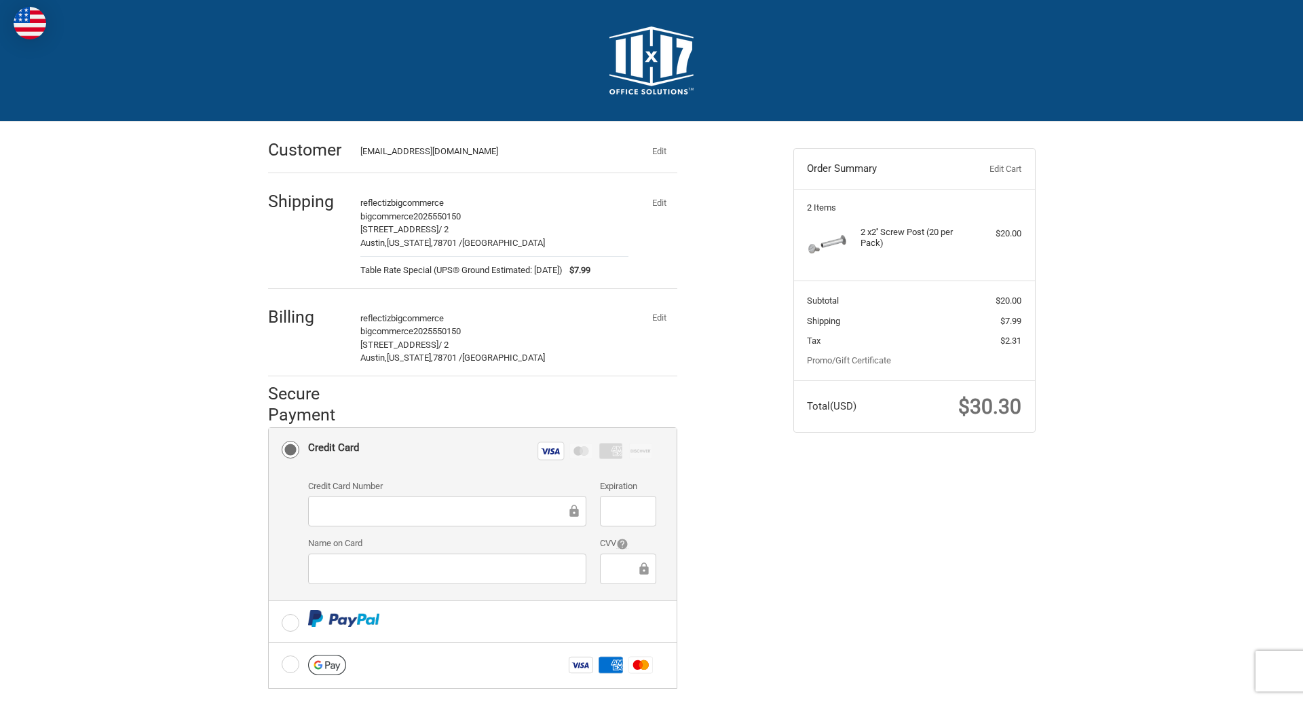
scroll to position [176, 0]
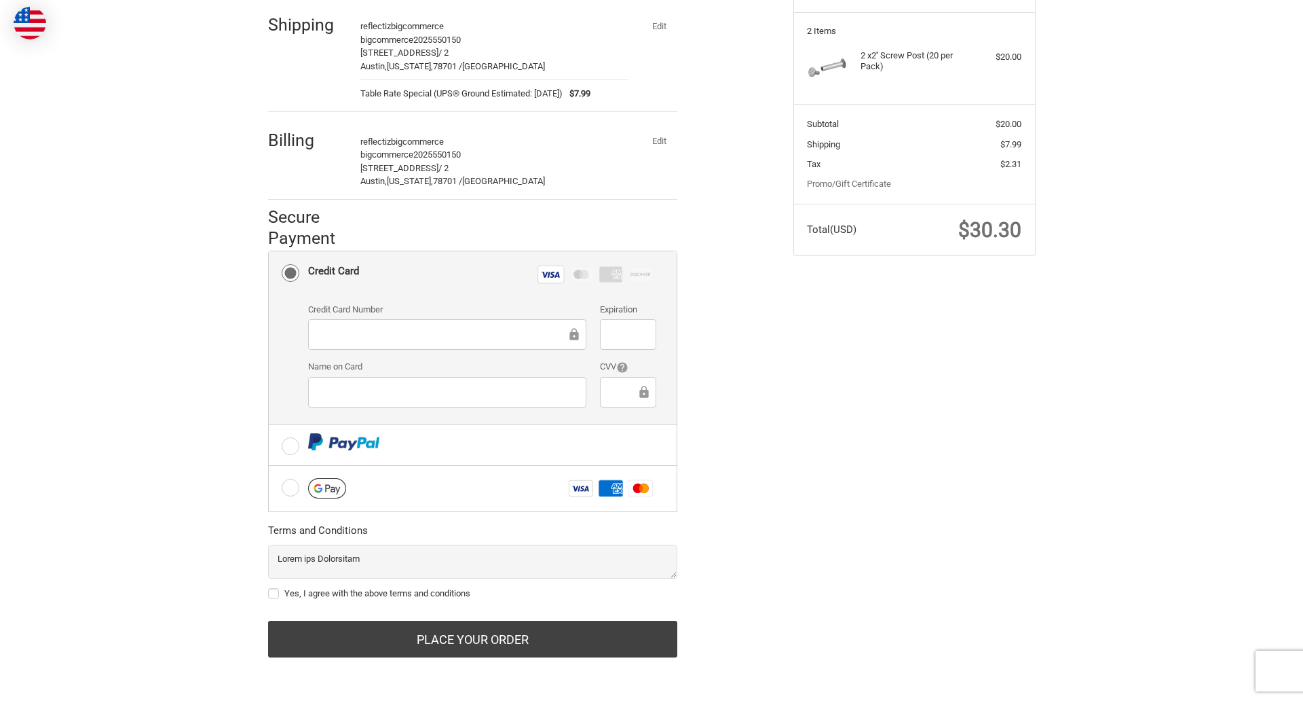
click at [472, 593] on label "Yes, I agree with the above terms and conditions" at bounding box center [472, 593] width 409 height 11
click at [269, 587] on input "Yes, I agree with the above terms and conditions" at bounding box center [268, 586] width 1 height 1
checkbox input "true"
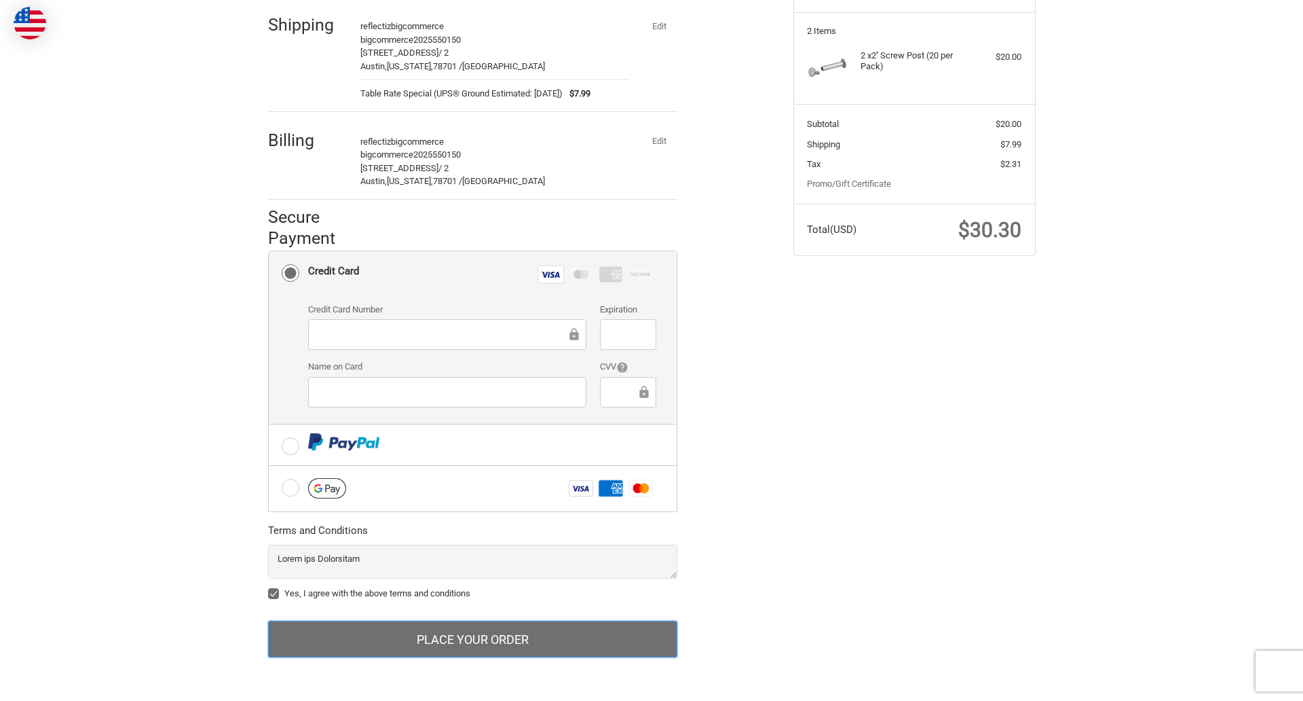
click at [472, 639] on button "Place Your Order" at bounding box center [472, 638] width 409 height 37
